Goal: Task Accomplishment & Management: Manage account settings

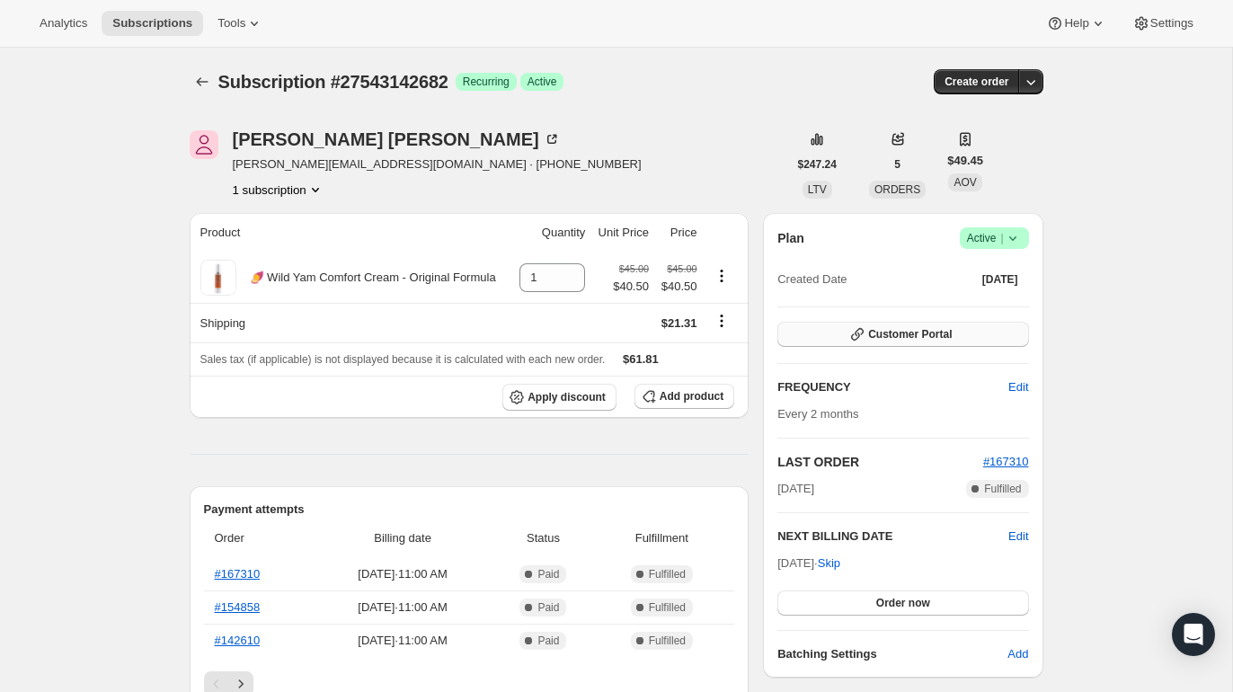
click at [857, 332] on icon "button" at bounding box center [857, 334] width 18 height 18
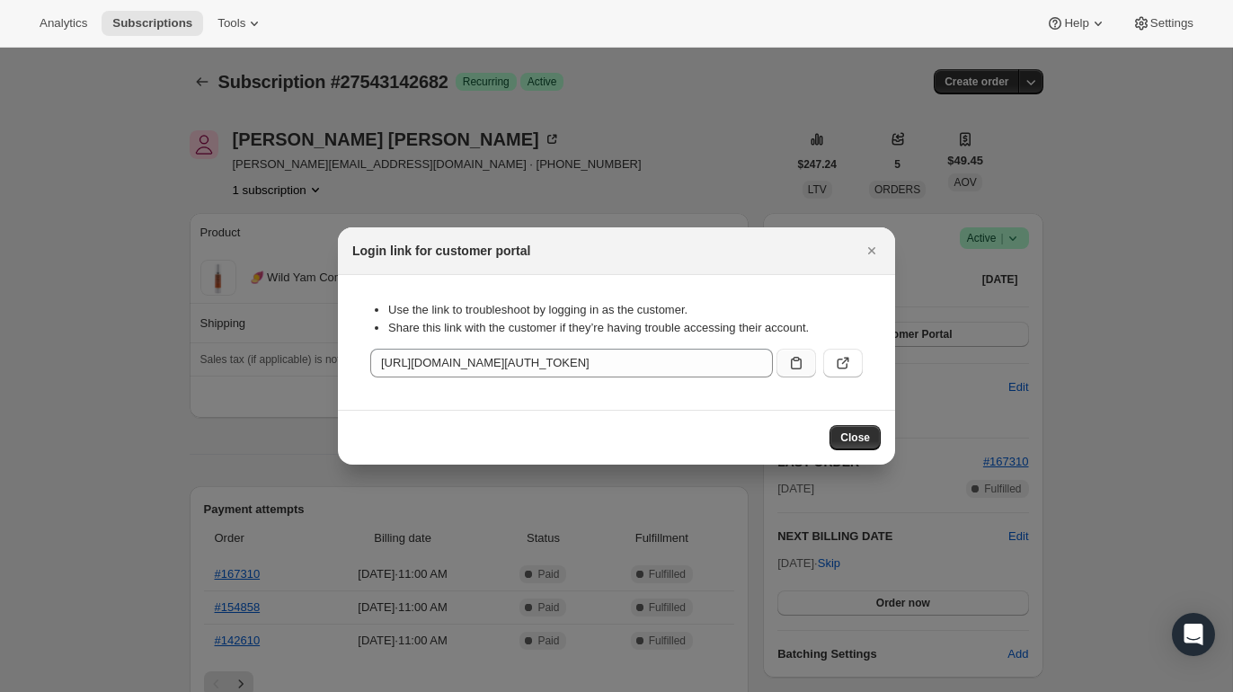
click at [791, 365] on icon ":rbt:" at bounding box center [796, 363] width 11 height 13
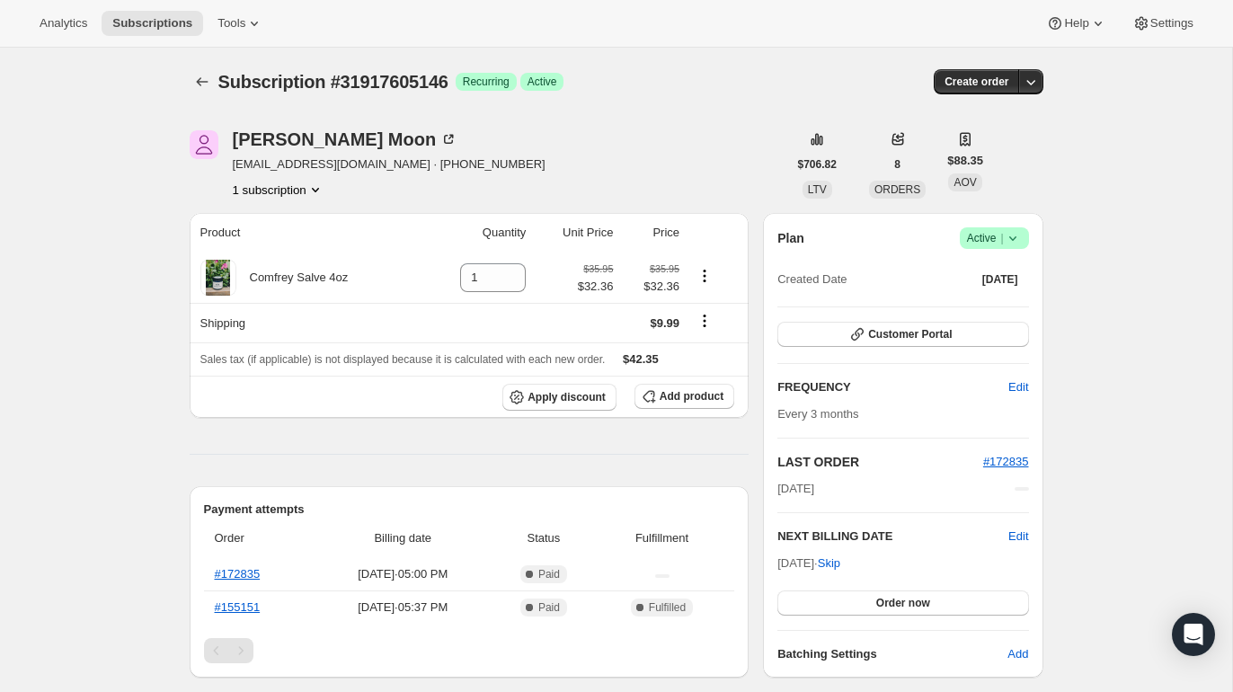
click at [257, 86] on span "Subscription #31917605146" at bounding box center [333, 82] width 230 height 20
click at [275, 141] on div "Kara Moon" at bounding box center [346, 139] width 226 height 18
